Goal: Entertainment & Leisure: Consume media (video, audio)

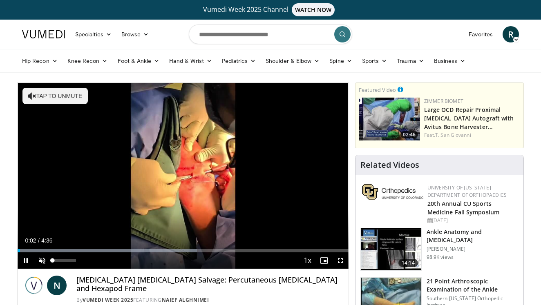
click at [43, 260] on span "Video Player" at bounding box center [42, 261] width 16 height 16
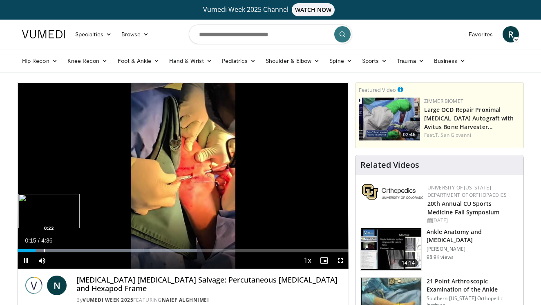
click at [43, 251] on div "Progress Bar" at bounding box center [107, 250] width 179 height 3
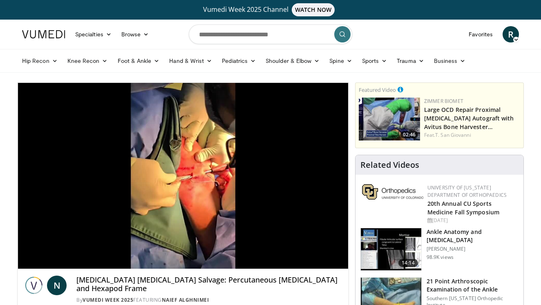
click at [55, 251] on div "10 seconds Tap to unmute" at bounding box center [183, 176] width 331 height 186
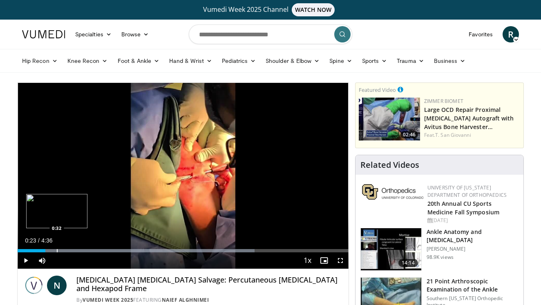
click at [57, 251] on div "Progress Bar" at bounding box center [57, 250] width 1 height 3
click at [70, 249] on div "Progress Bar" at bounding box center [70, 250] width 1 height 3
click at [78, 250] on div "Progress Bar" at bounding box center [78, 250] width 1 height 3
click at [95, 252] on div "Progress Bar" at bounding box center [94, 250] width 1 height 3
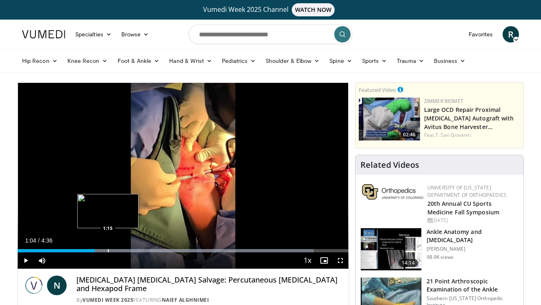
click at [108, 250] on div "Progress Bar" at bounding box center [108, 250] width 1 height 3
click at [119, 251] on div "Progress Bar" at bounding box center [119, 250] width 1 height 3
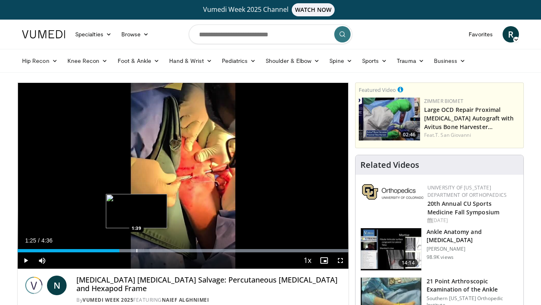
click at [137, 250] on div "Progress Bar" at bounding box center [137, 250] width 1 height 3
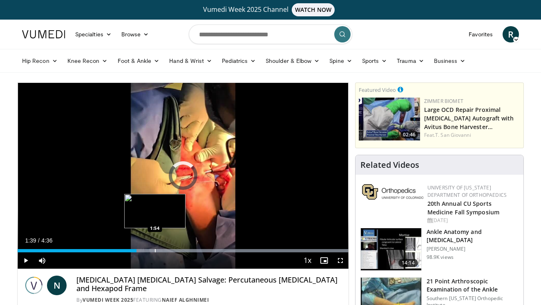
click at [155, 249] on div "Loaded : 99.97% 1:39 1:54" at bounding box center [183, 249] width 331 height 8
click at [169, 251] on div "Progress Bar" at bounding box center [169, 250] width 1 height 3
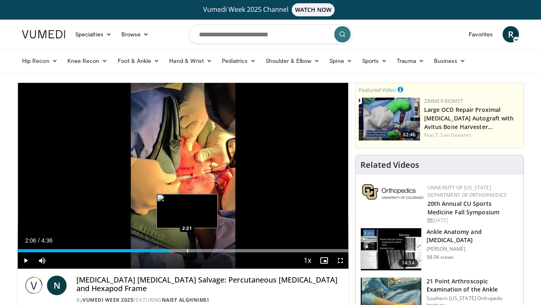
click at [187, 249] on div "Progress Bar" at bounding box center [187, 250] width 1 height 3
click at [202, 249] on div "Progress Bar" at bounding box center [201, 250] width 1 height 3
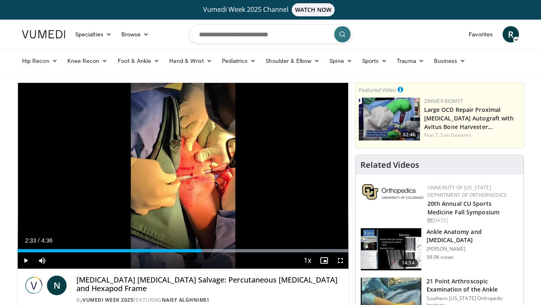
click at [225, 253] on div "Current Time 2:33 / Duration 4:36 Play Skip Backward Skip Forward Mute 5% Loade…" at bounding box center [183, 261] width 331 height 16
click at [220, 251] on div "Progress Bar" at bounding box center [220, 250] width 1 height 3
click at [240, 251] on div "Progress Bar" at bounding box center [240, 250] width 1 height 3
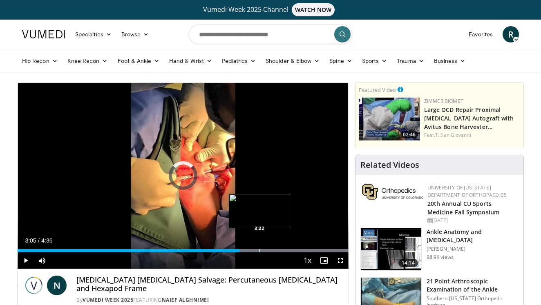
click at [260, 249] on div "Progress Bar" at bounding box center [260, 250] width 1 height 3
click at [276, 249] on div "Progress Bar" at bounding box center [276, 250] width 1 height 3
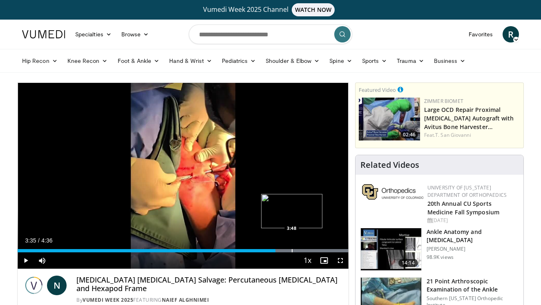
click at [292, 250] on div "Progress Bar" at bounding box center [292, 250] width 1 height 3
click at [302, 251] on div "Progress Bar" at bounding box center [302, 250] width 1 height 3
click at [311, 252] on div "Progress Bar" at bounding box center [311, 250] width 1 height 3
click at [321, 252] on div "Progress Bar" at bounding box center [321, 250] width 1 height 3
click at [323, 252] on div "Progress Bar" at bounding box center [323, 250] width 1 height 3
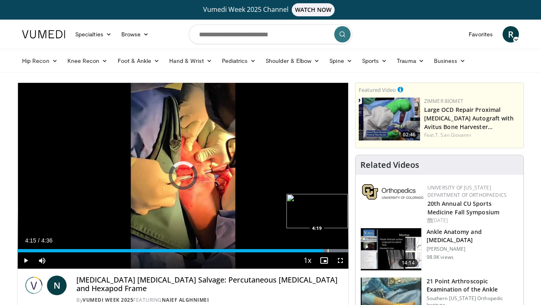
click at [328, 252] on div "Progress Bar" at bounding box center [328, 250] width 1 height 3
click at [333, 252] on div "Progress Bar" at bounding box center [333, 250] width 1 height 3
click at [336, 251] on div "Progress Bar" at bounding box center [336, 250] width 1 height 3
click at [339, 252] on div "Progress Bar" at bounding box center [339, 250] width 1 height 3
click at [342, 252] on div "Progress Bar" at bounding box center [342, 250] width 1 height 3
